Goal: Task Accomplishment & Management: Use online tool/utility

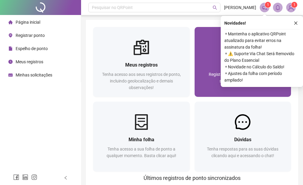
click at [216, 59] on div "Registrar ponto Registre sua presença com rapidez e segurança clicando aqui!" at bounding box center [243, 76] width 97 height 42
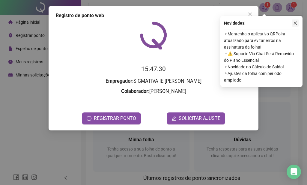
click at [295, 24] on icon "close" at bounding box center [296, 23] width 4 height 4
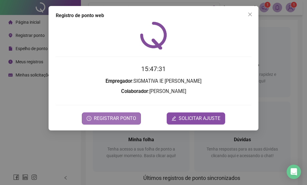
click at [134, 119] on span "REGISTRAR PONTO" at bounding box center [115, 118] width 42 height 7
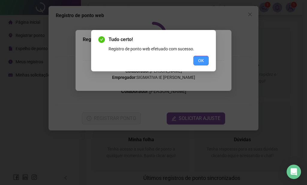
click at [195, 64] on button "OK" at bounding box center [201, 61] width 15 height 10
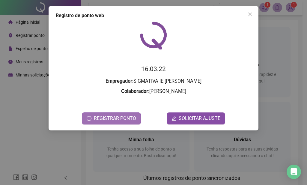
click at [110, 116] on span "REGISTRAR PONTO" at bounding box center [115, 118] width 42 height 7
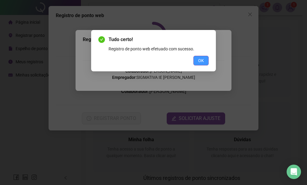
click at [202, 57] on button "OK" at bounding box center [201, 61] width 15 height 10
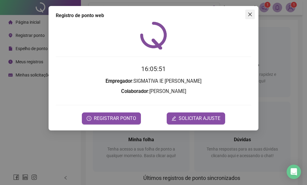
click at [249, 17] on button "Close" at bounding box center [251, 15] width 10 height 10
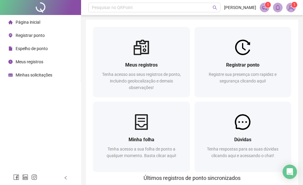
click at [48, 114] on div "Página inicial Registrar ponto Espelho de ponto Meus registros Minhas solicitaç…" at bounding box center [40, 85] width 81 height 171
